Goal: Information Seeking & Learning: Check status

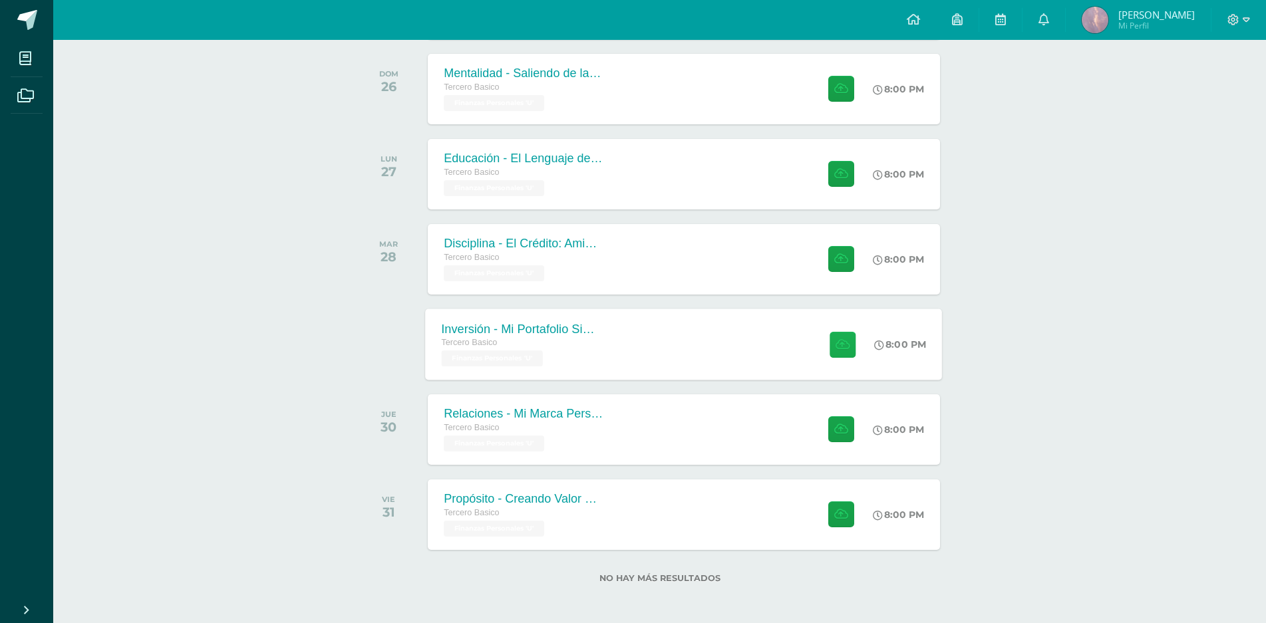
scroll to position [467, 0]
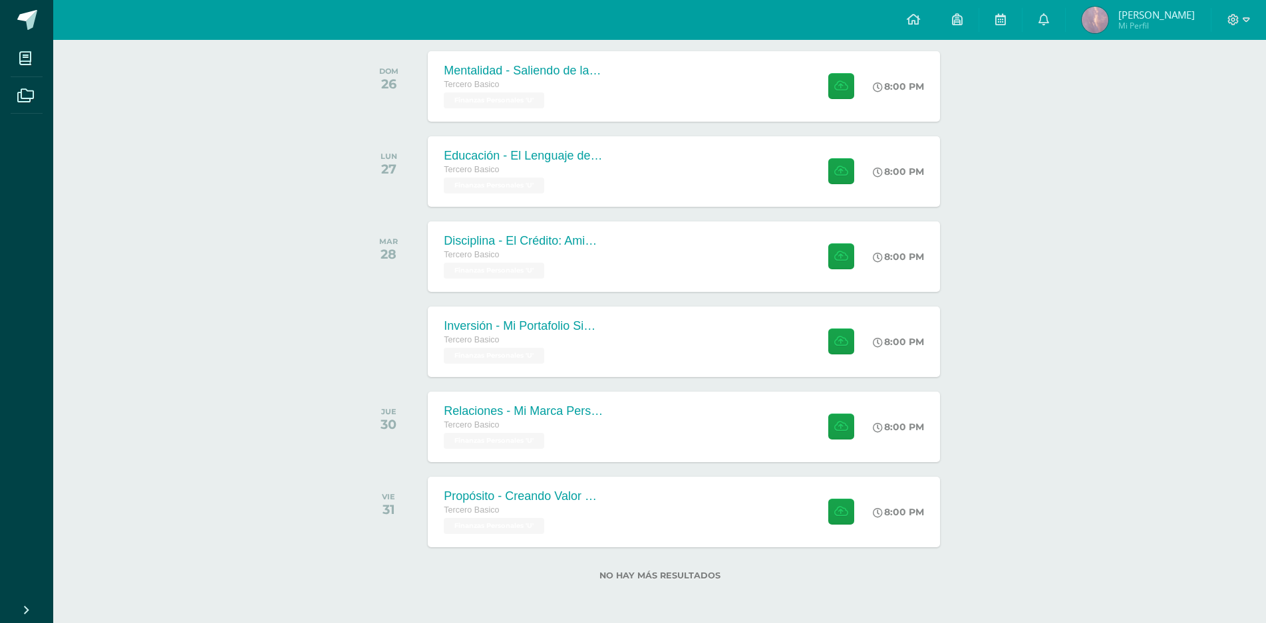
click at [1109, 11] on img at bounding box center [1095, 20] width 27 height 27
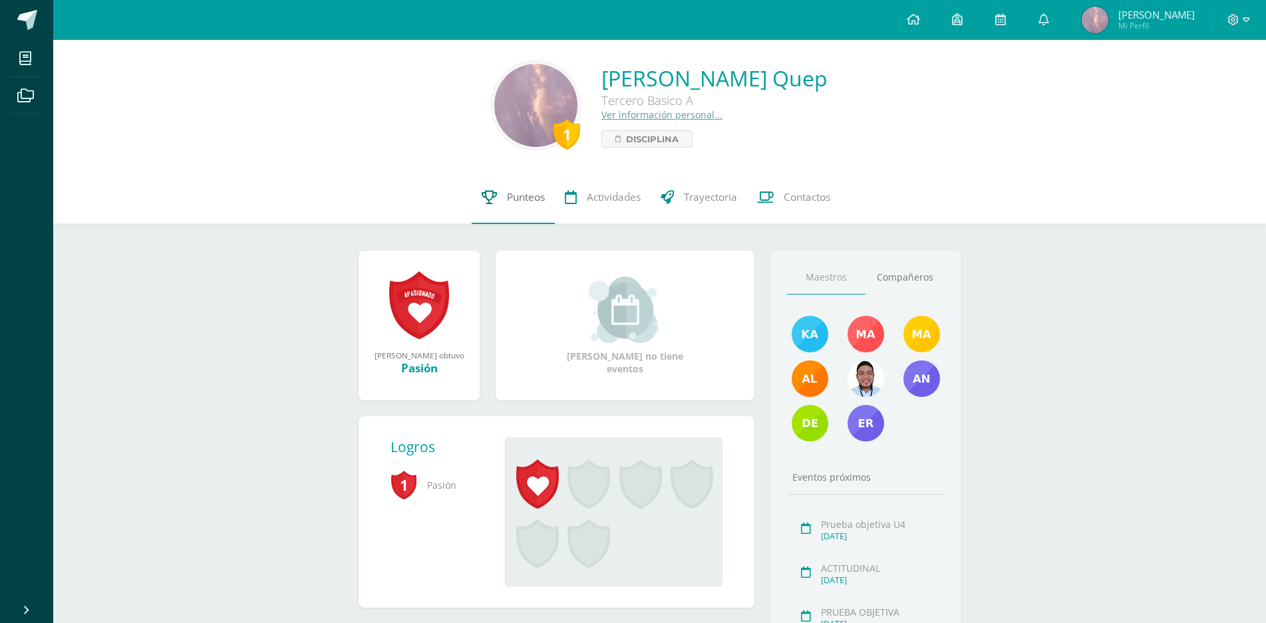
click at [504, 201] on link "Punteos" at bounding box center [513, 197] width 83 height 53
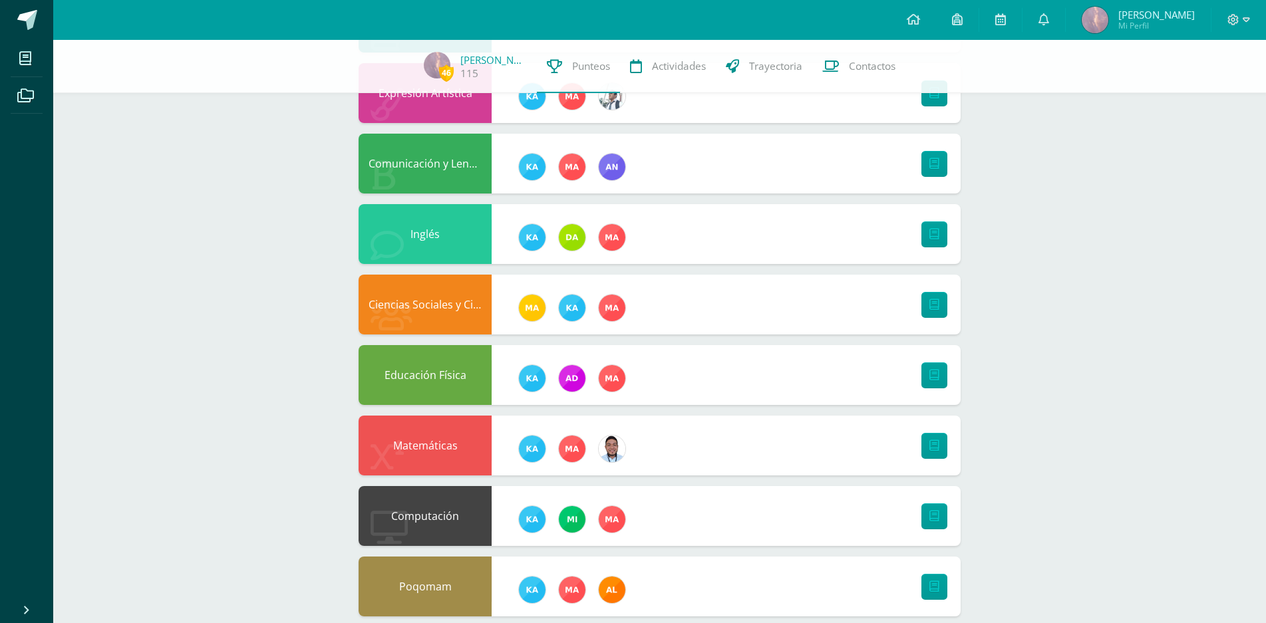
scroll to position [377, 0]
